Goal: Information Seeking & Learning: Learn about a topic

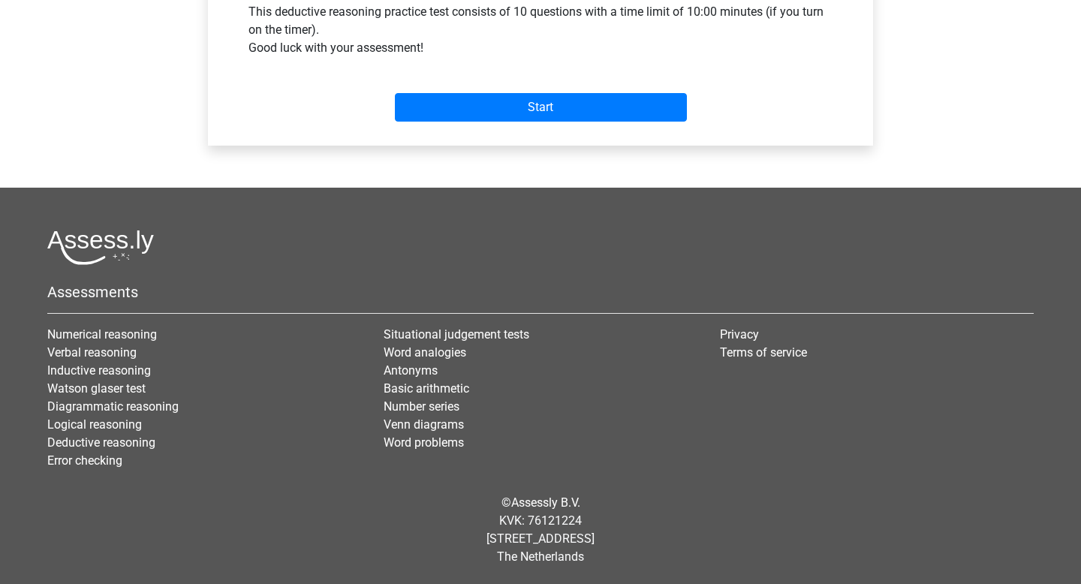
scroll to position [465, 0]
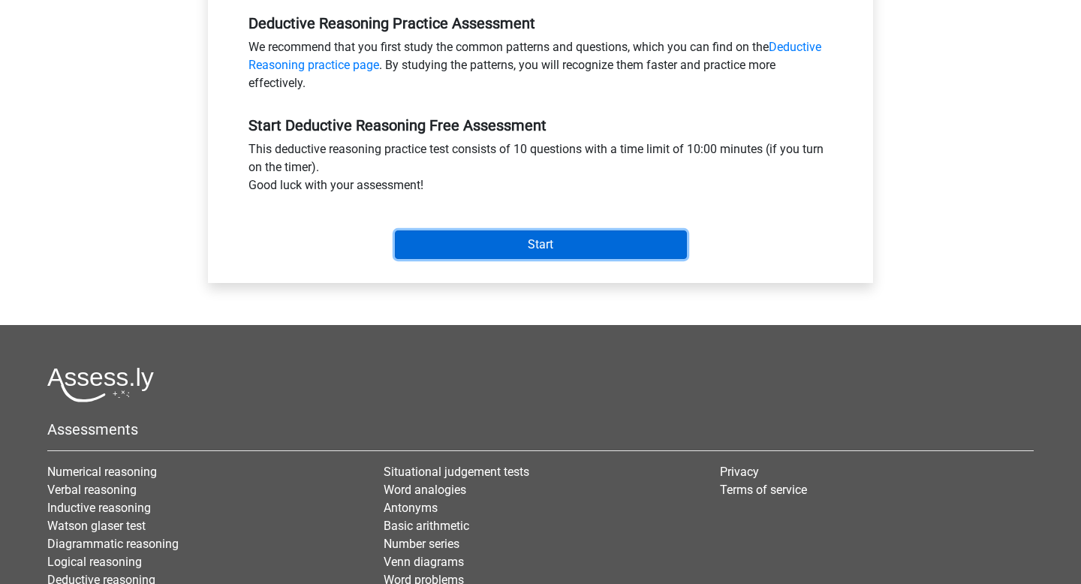
click at [565, 247] on input "Start" at bounding box center [541, 244] width 292 height 29
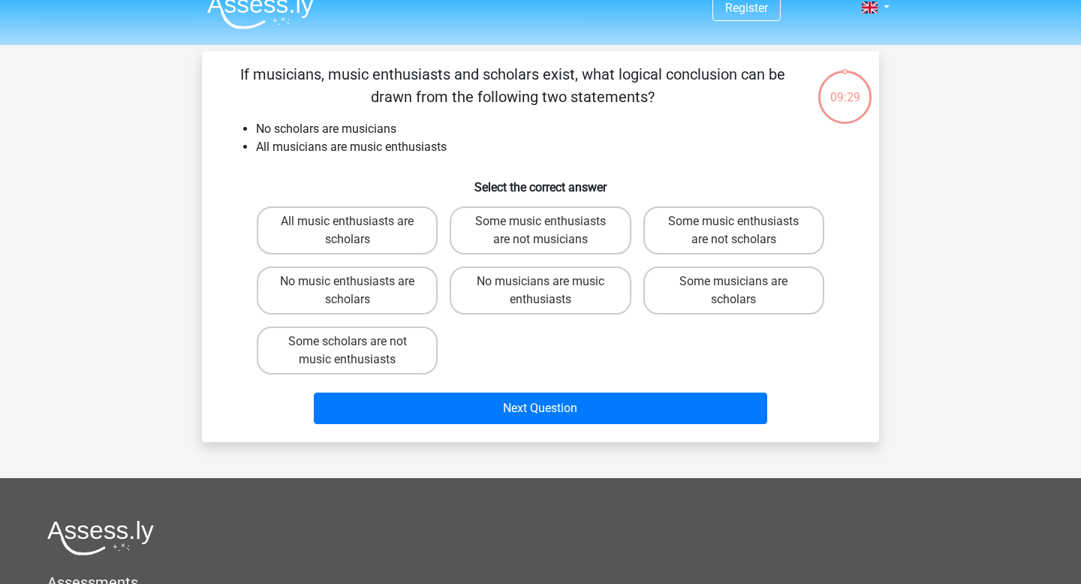
scroll to position [20, 0]
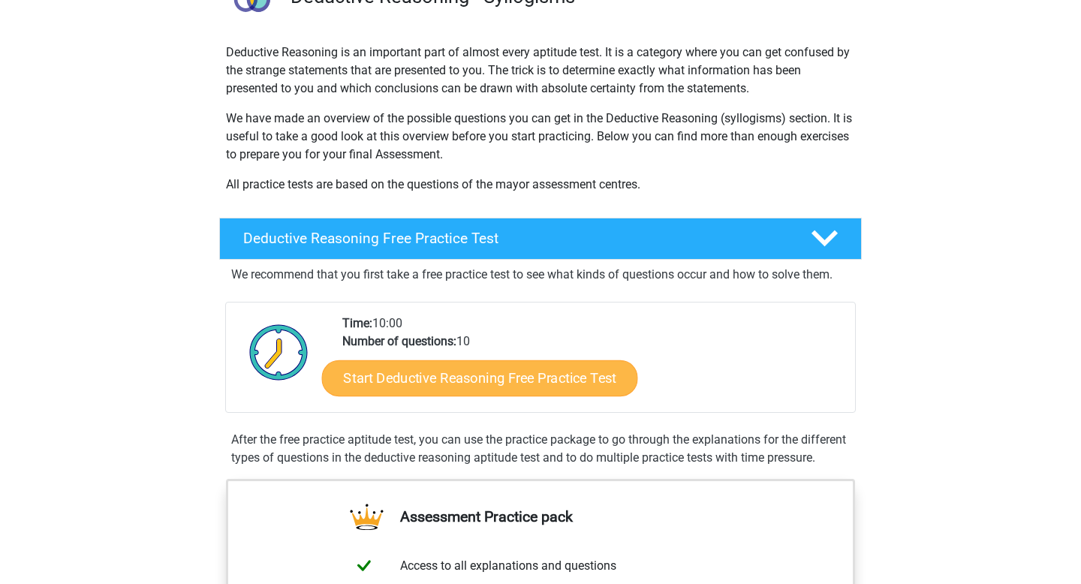
scroll to position [167, 0]
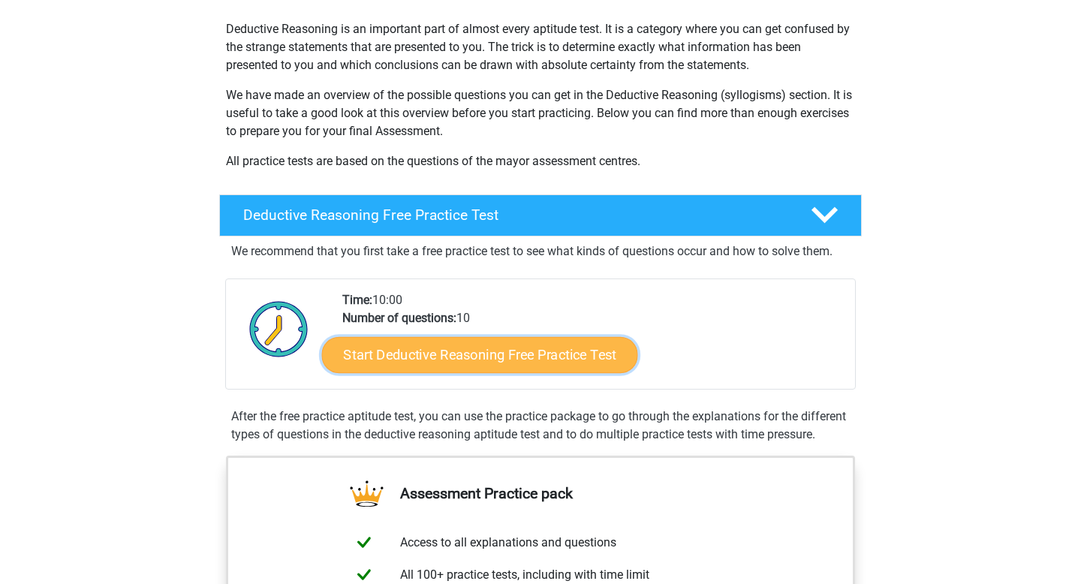
click at [457, 349] on link "Start Deductive Reasoning Free Practice Test" at bounding box center [480, 354] width 316 height 36
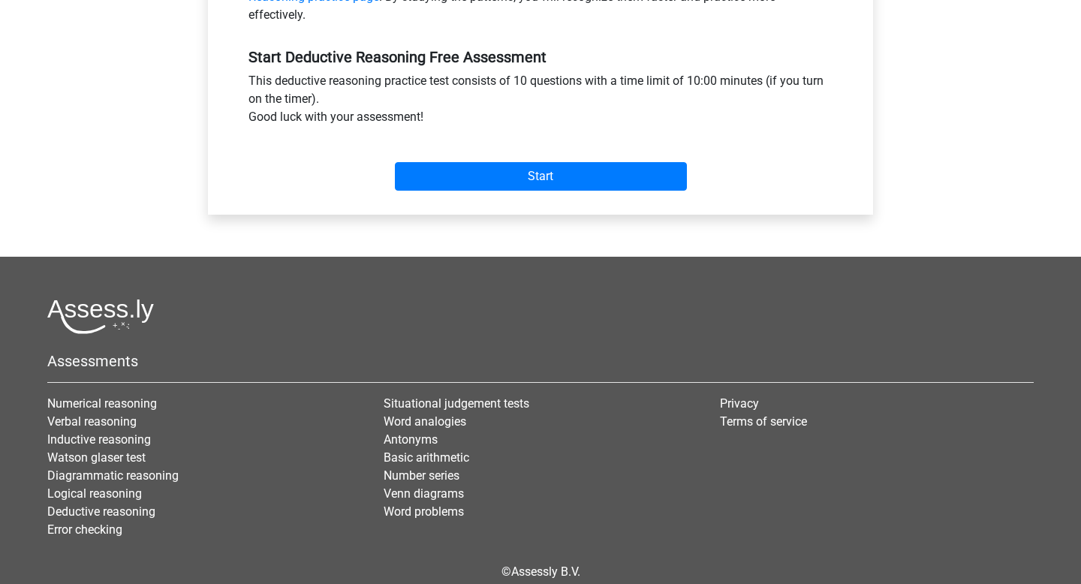
scroll to position [602, 0]
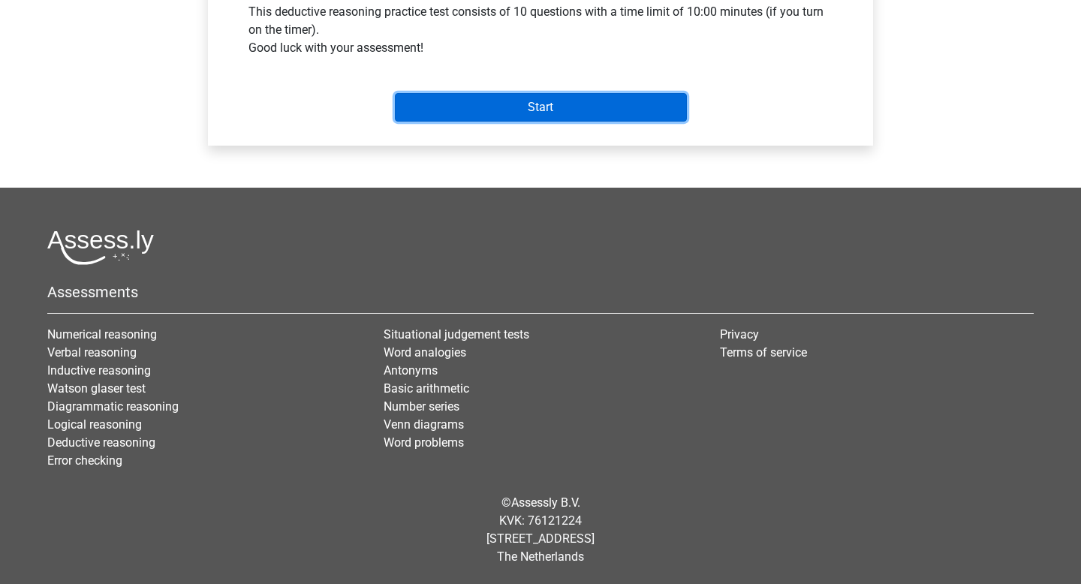
click at [551, 98] on input "Start" at bounding box center [541, 107] width 292 height 29
